Goal: Task Accomplishment & Management: Manage account settings

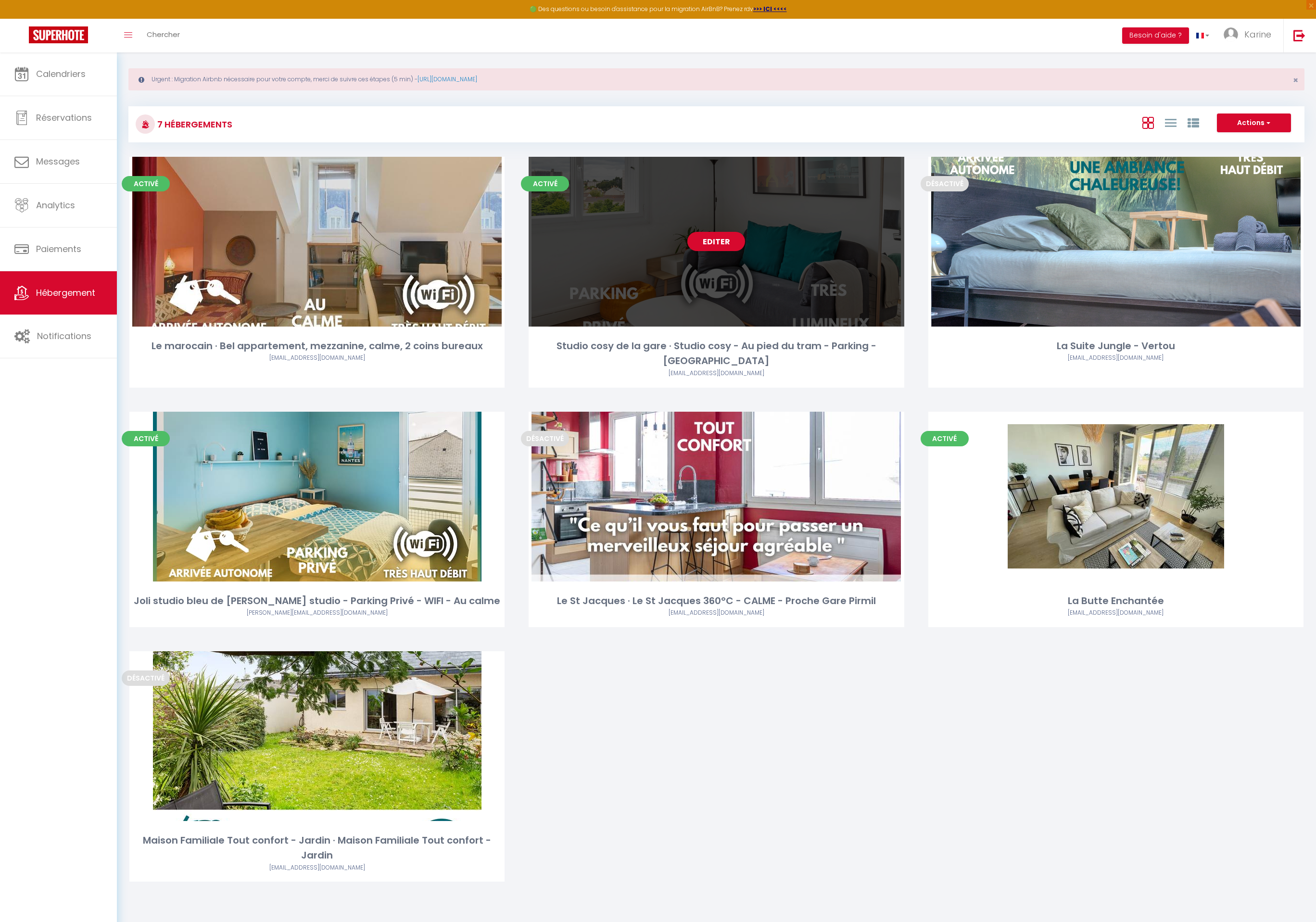
scroll to position [12, 0]
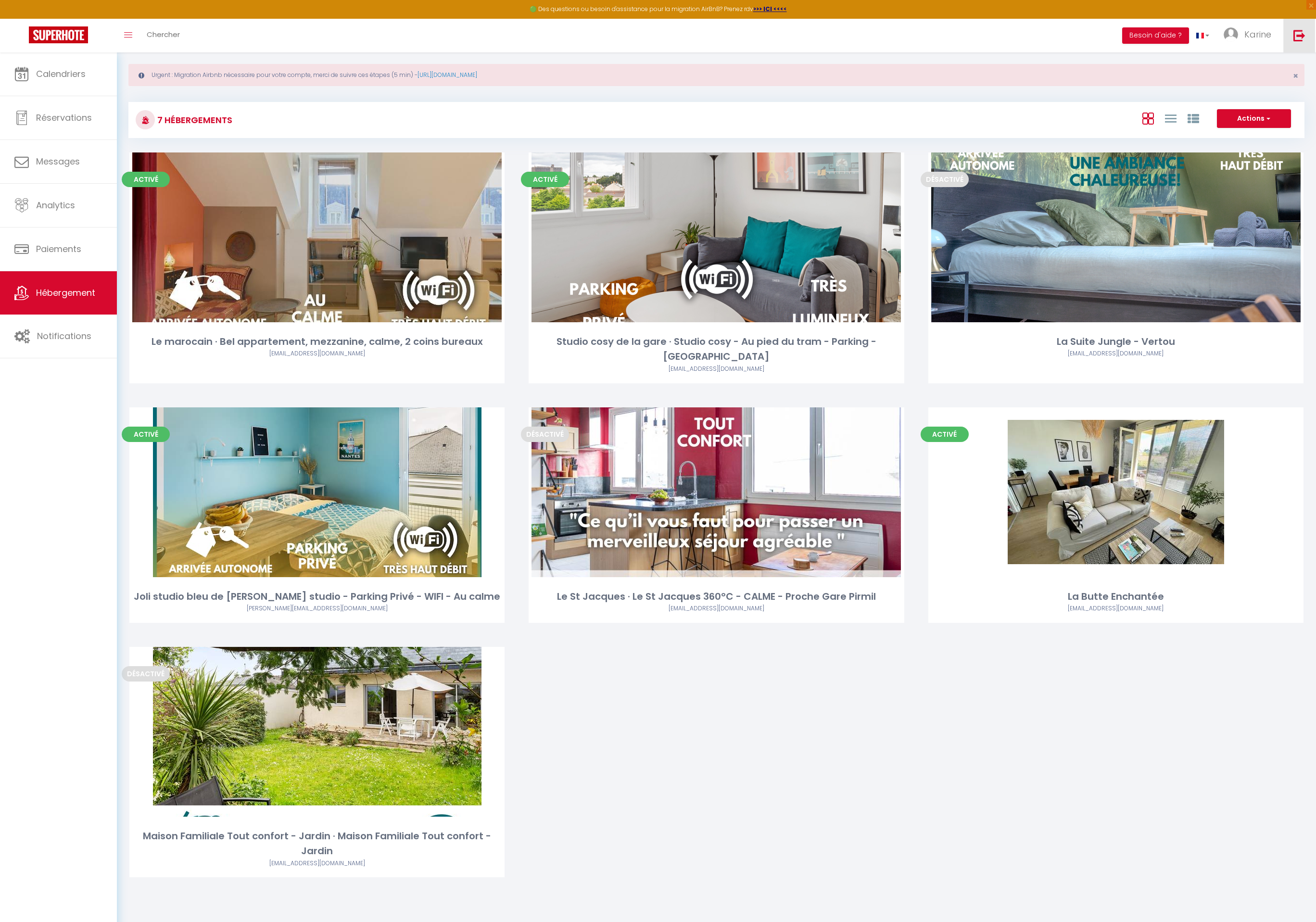
click at [1306, 42] on link at bounding box center [1299, 35] width 32 height 34
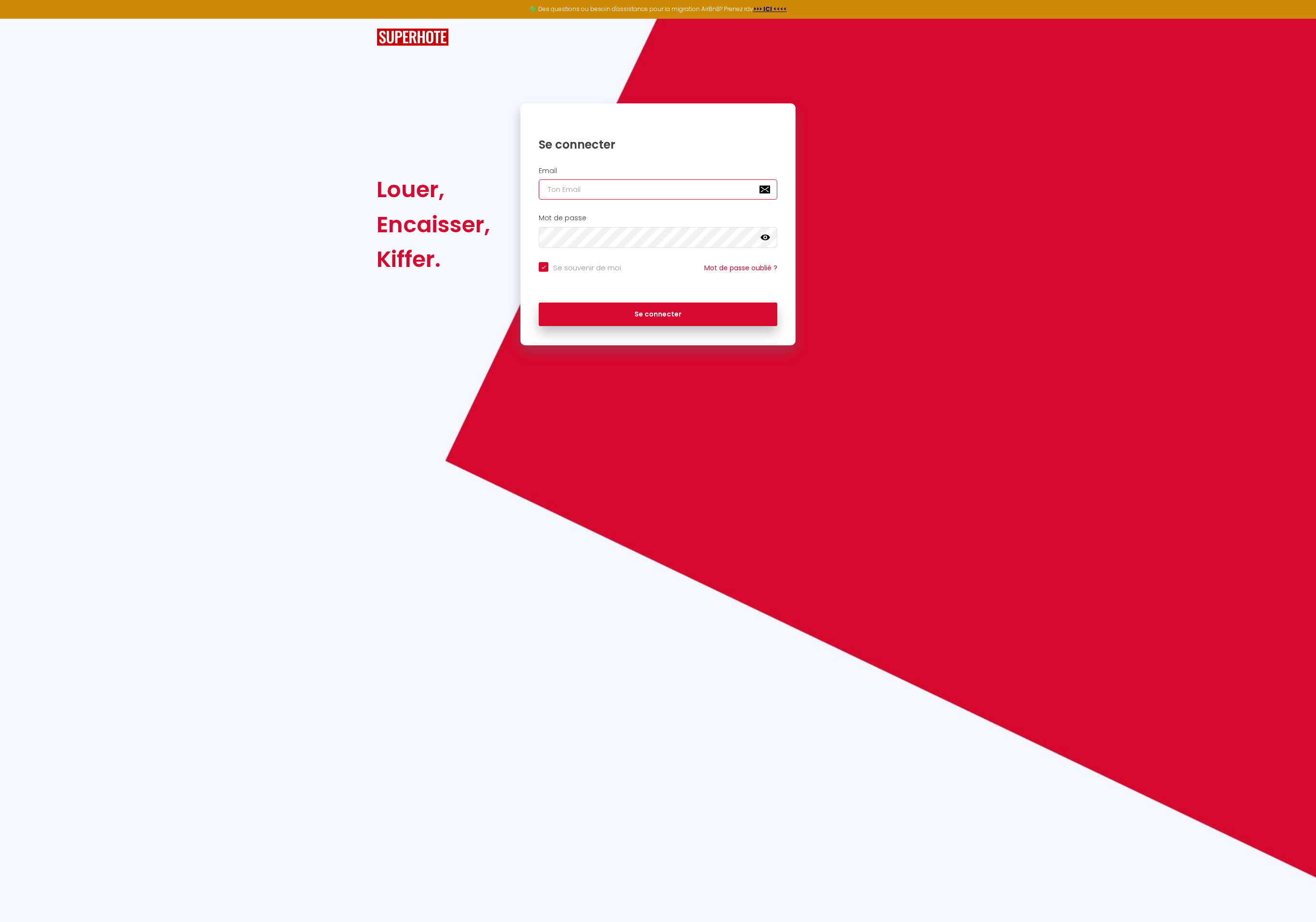
type input "Défault"
checkbox input "true"
drag, startPoint x: 604, startPoint y: 183, endPoint x: 613, endPoint y: 196, distance: 15.8
click at [613, 196] on input "Défault" at bounding box center [658, 189] width 238 height 20
paste input "[EMAIL_ADDRESS][DOMAIN_NAME]"
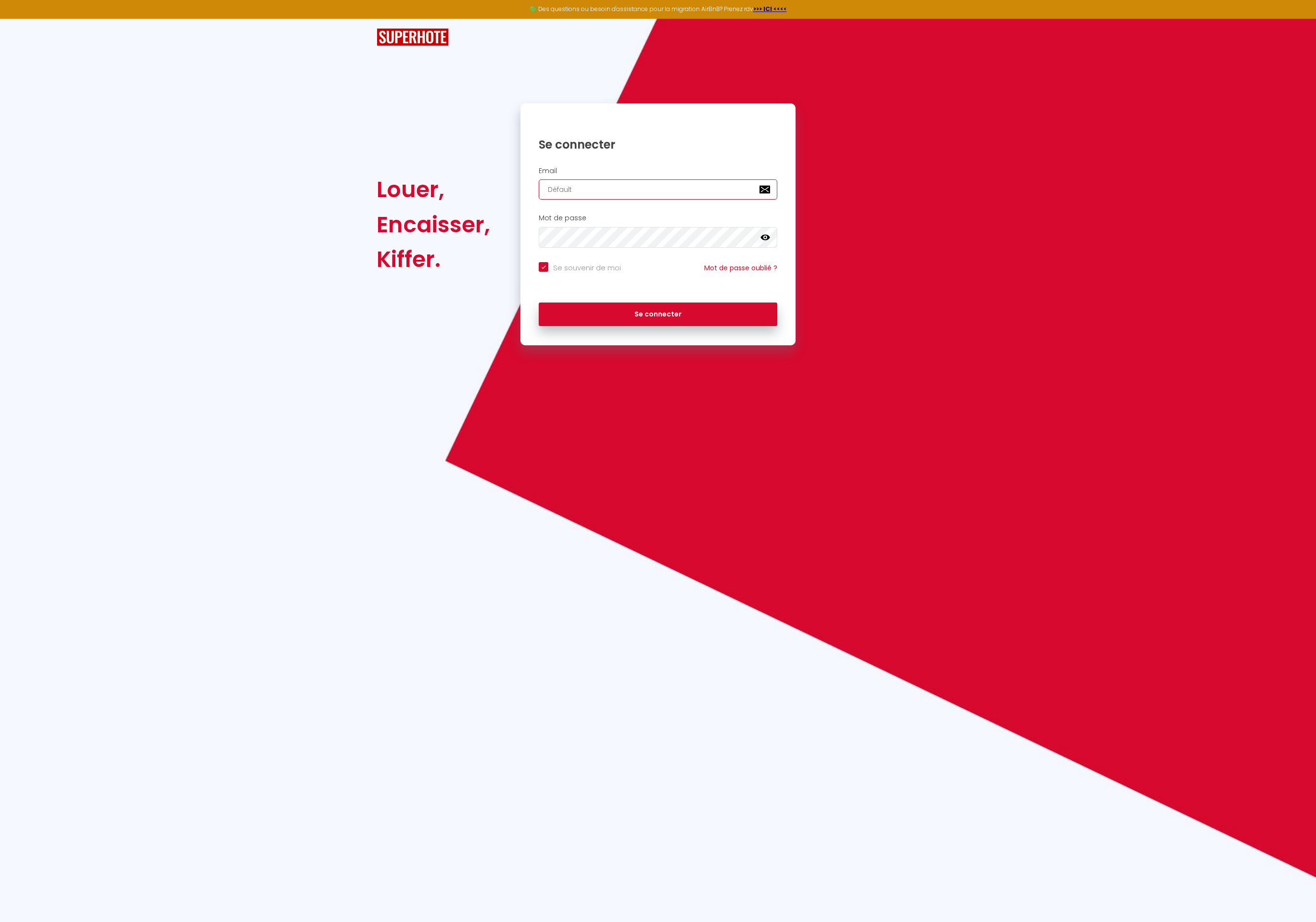
type input "[EMAIL_ADDRESS][DOMAIN_NAME]"
checkbox input "true"
type input "[EMAIL_ADDRESS][DOMAIN_NAME]"
click at [539, 303] on button "Se connecter" at bounding box center [658, 314] width 238 height 24
checkbox input "true"
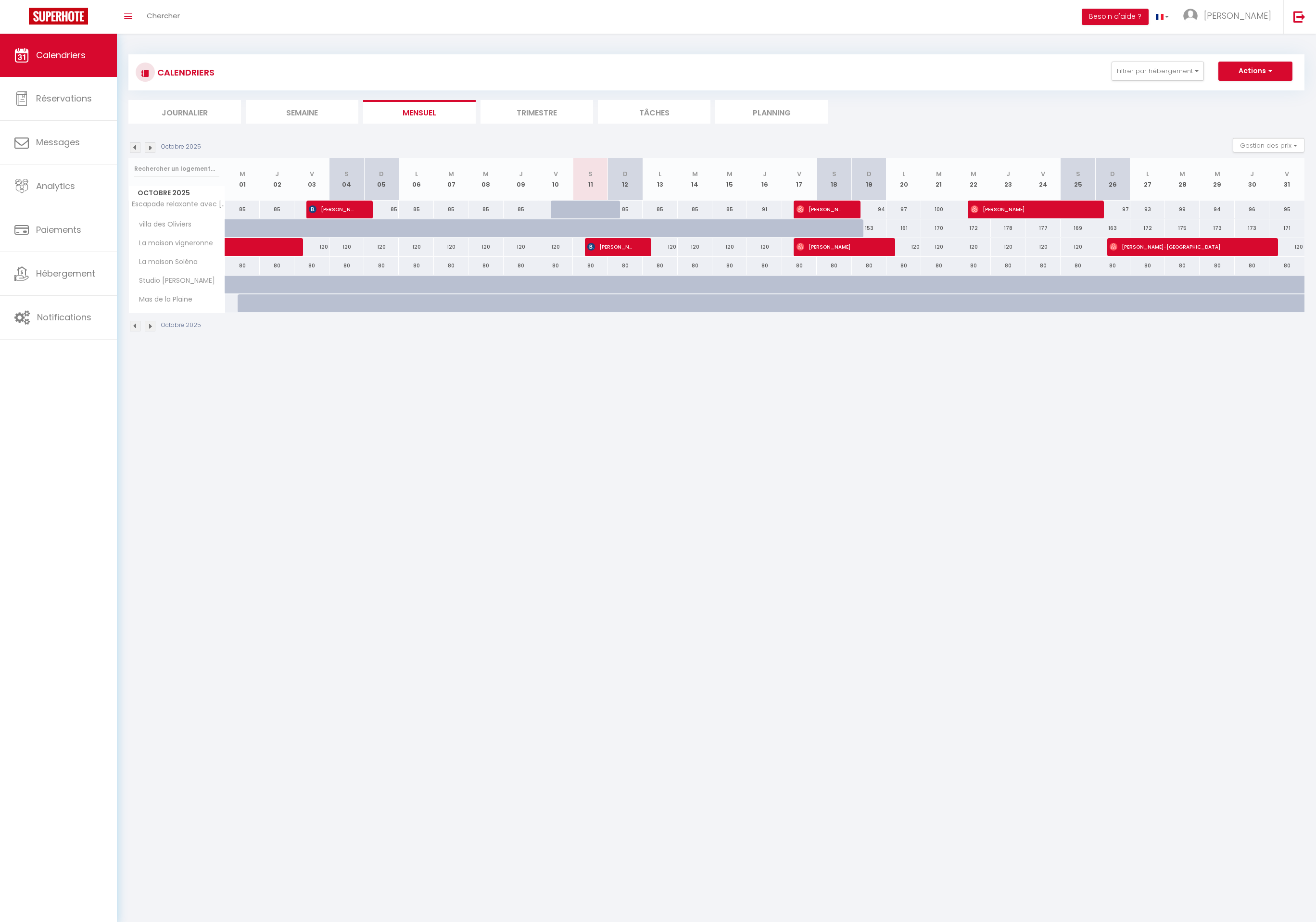
click at [149, 331] on img at bounding box center [150, 326] width 10 height 10
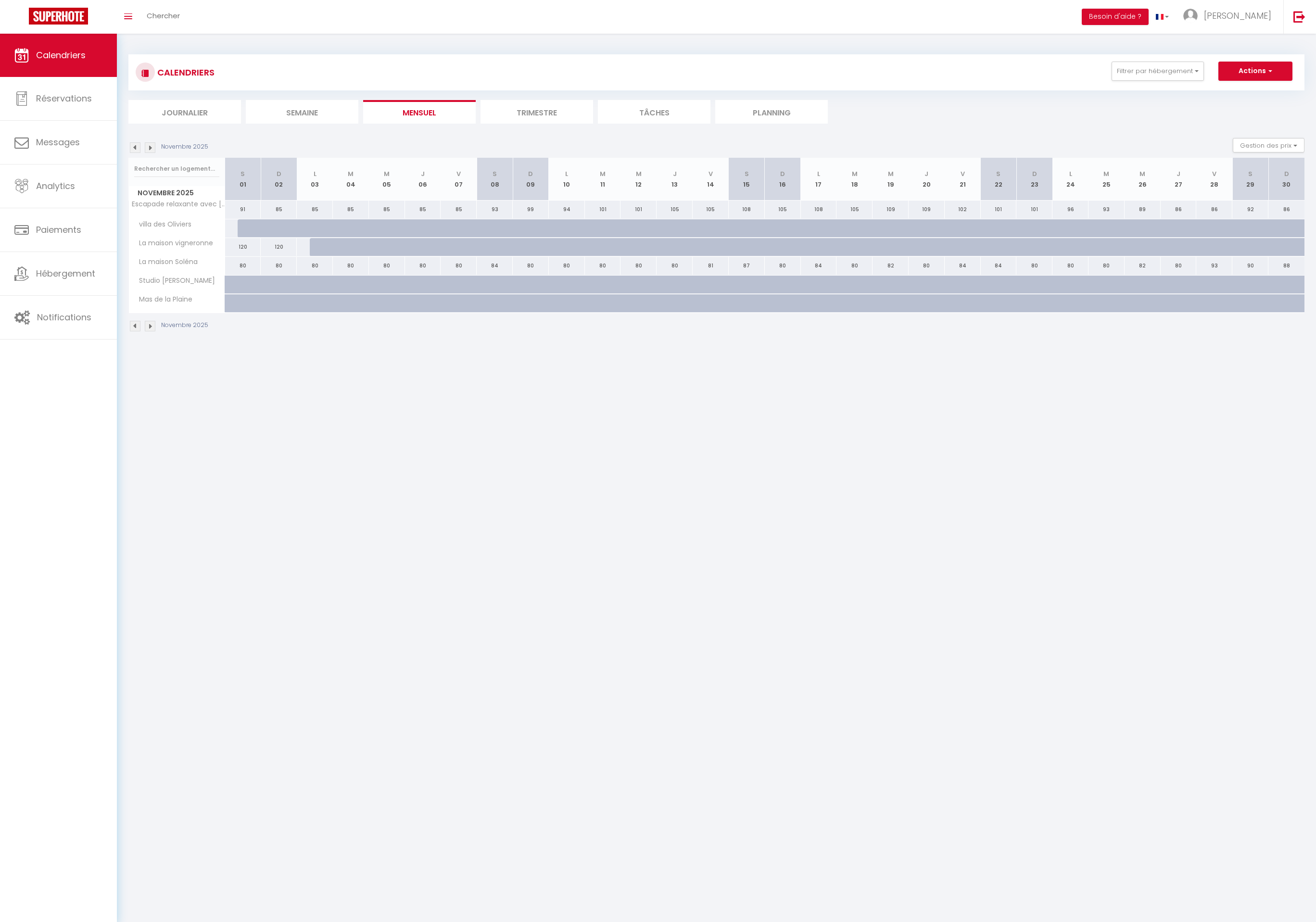
click at [134, 331] on img at bounding box center [134, 326] width 10 height 10
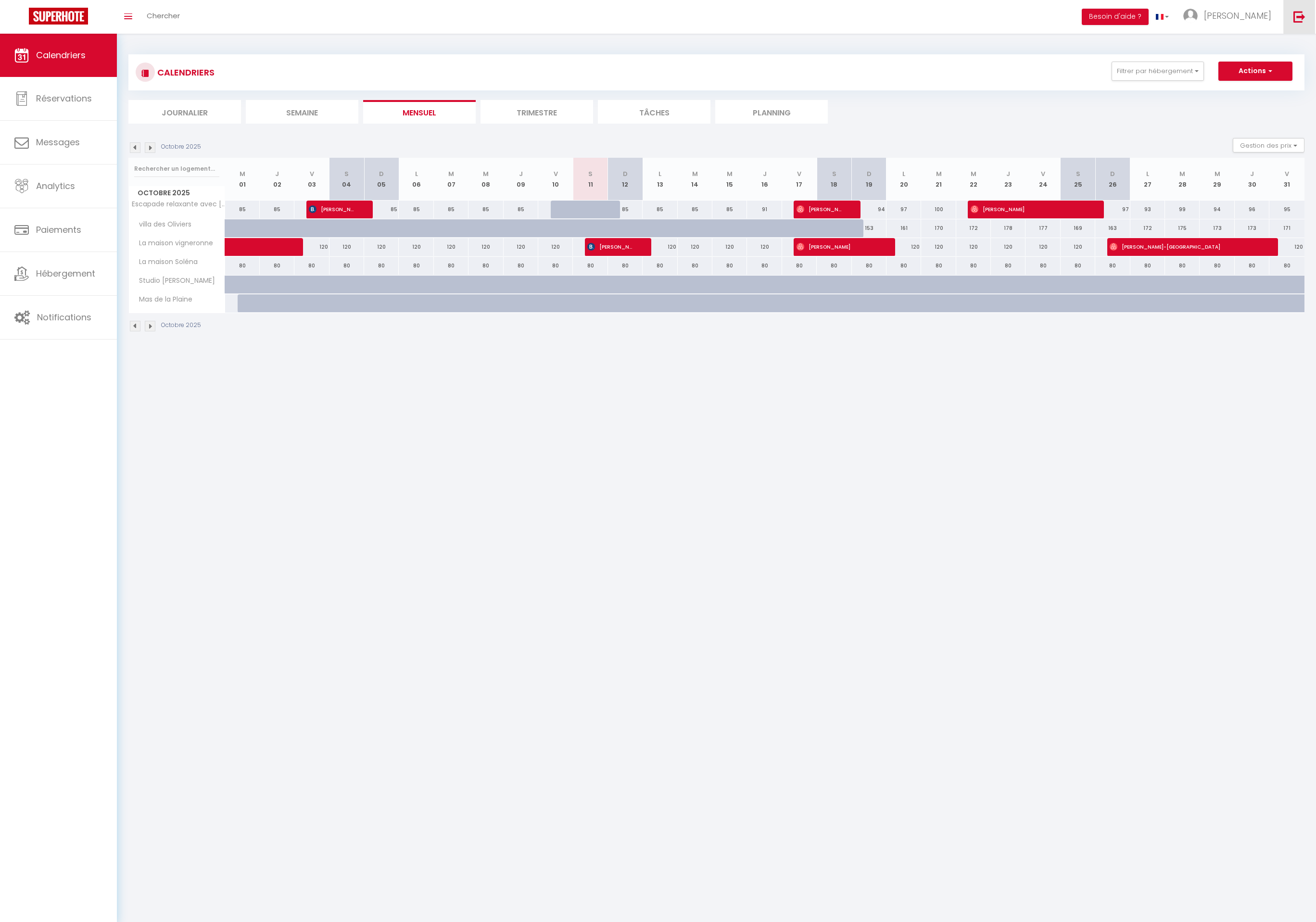
click at [1295, 22] on img at bounding box center [1299, 16] width 12 height 12
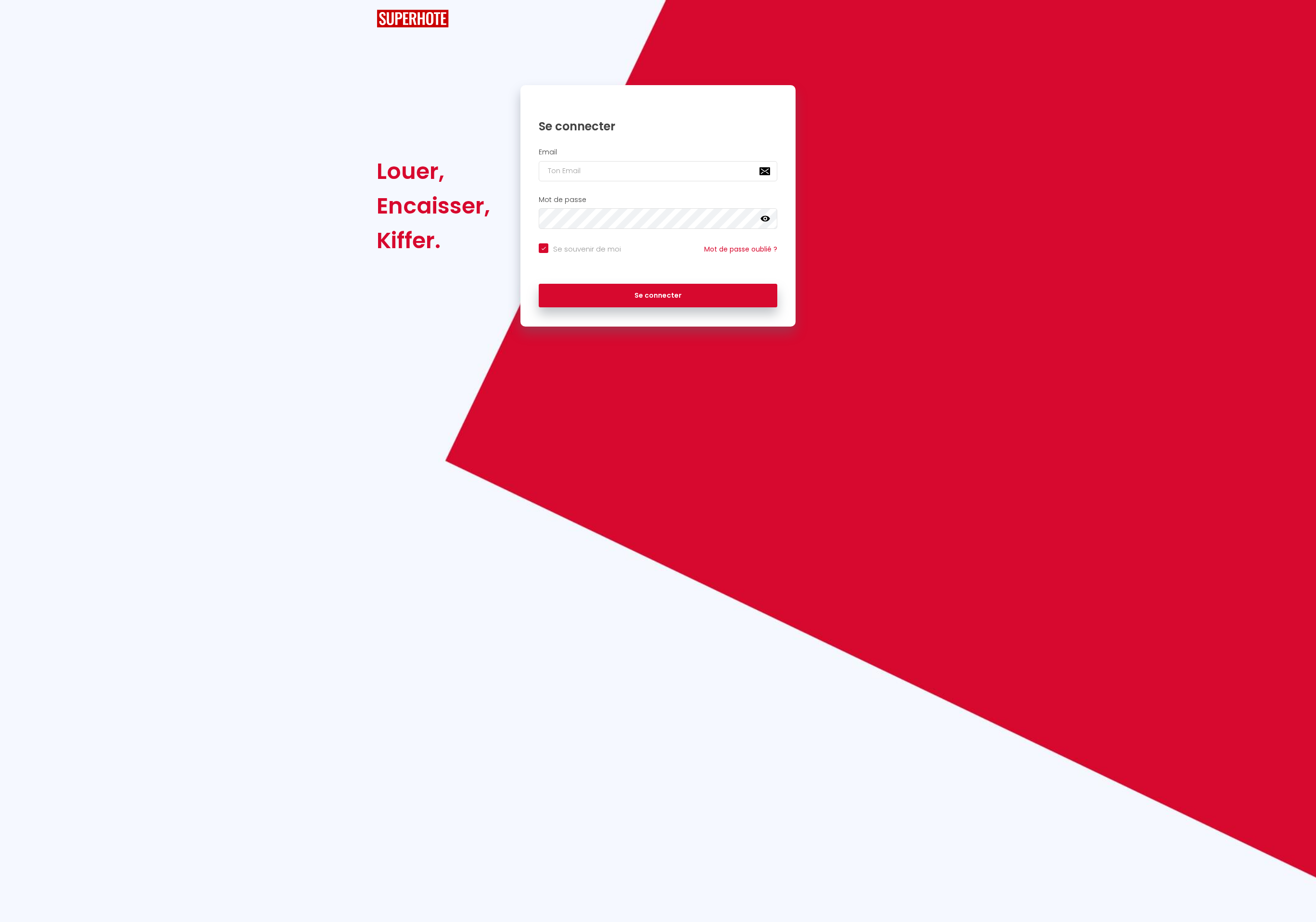
checkbox input "true"
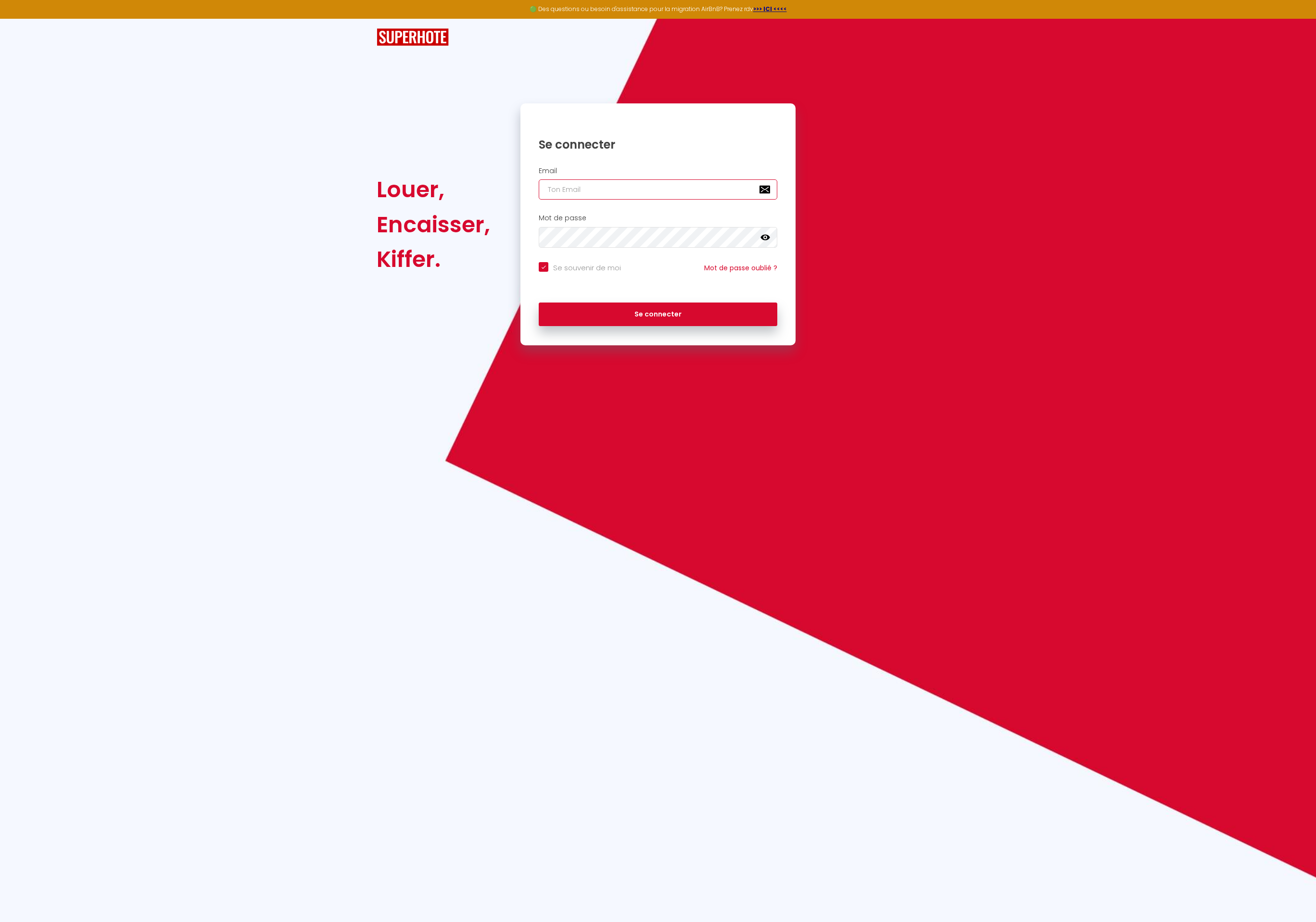
type input "Défault"
checkbox input "true"
click at [769, 237] on icon at bounding box center [765, 237] width 10 height 6
